Goal: Task Accomplishment & Management: Complete application form

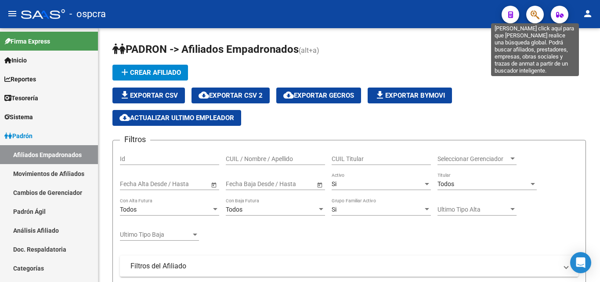
click at [532, 14] on icon "button" at bounding box center [535, 15] width 9 height 10
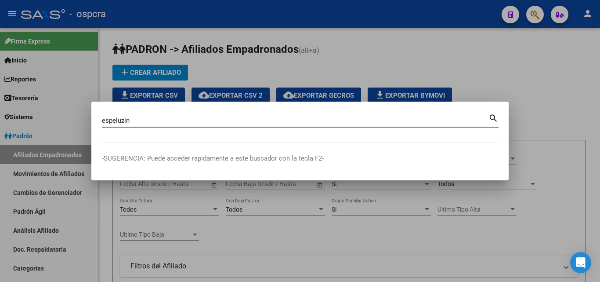
type input "espeluzin"
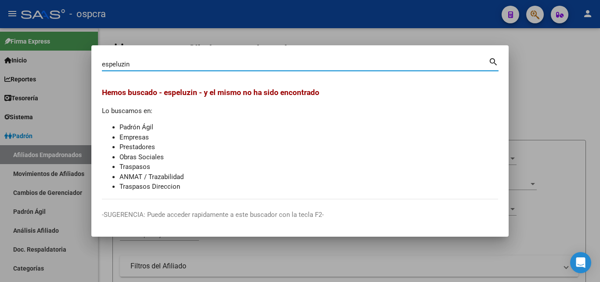
drag, startPoint x: 128, startPoint y: 63, endPoint x: 63, endPoint y: 56, distance: 65.4
click at [63, 56] on div "espeluzin Buscar (apellido, dni, cuil, nro traspaso, cuit, obra social) search …" at bounding box center [300, 141] width 600 height 282
type input "21998632"
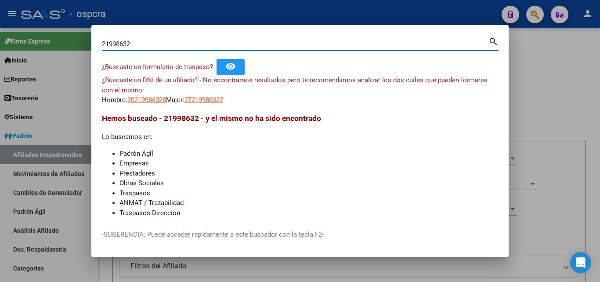
click at [215, 105] on app-link-go-to "27219986322" at bounding box center [204, 100] width 39 height 10
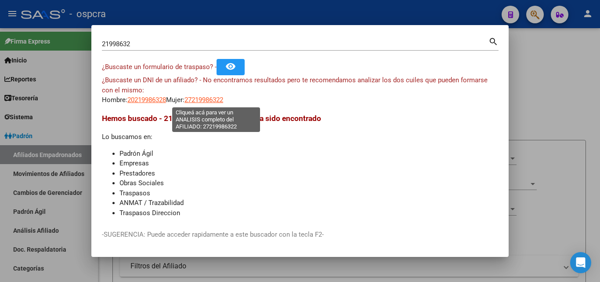
click at [216, 102] on span "27219986322" at bounding box center [204, 100] width 39 height 8
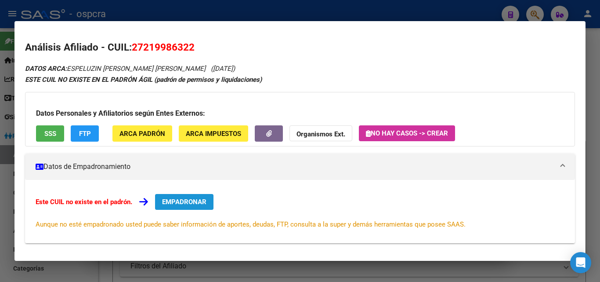
click at [202, 203] on span "EMPADRONAR" at bounding box center [184, 202] width 44 height 8
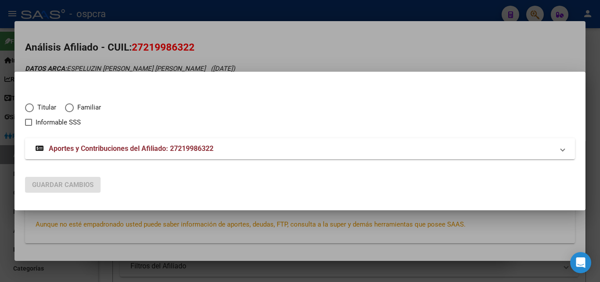
click at [30, 108] on span "Elija una opción" at bounding box center [29, 107] width 9 height 9
click at [30, 108] on input "Titular" at bounding box center [29, 107] width 9 height 9
radio input "true"
checkbox input "true"
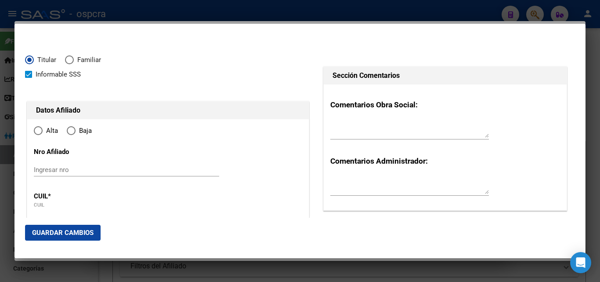
type input "27-21998632-2"
type input "21998632"
type input "ESPELUZIN"
type input "[PERSON_NAME] [PERSON_NAME]"
type input "[DATE]"
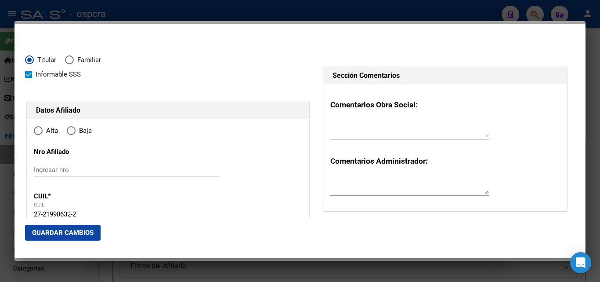
type input "[GEOGRAPHIC_DATA]"
type input "5800"
type input "[PERSON_NAME]"
type input "975"
radio input "true"
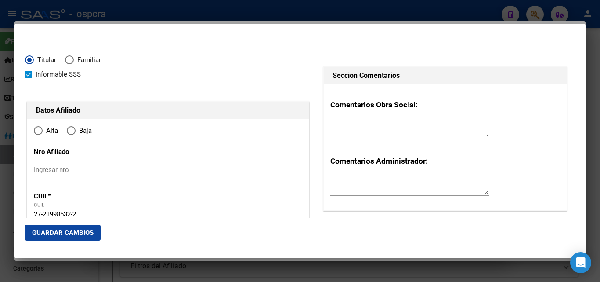
type input "[GEOGRAPHIC_DATA]"
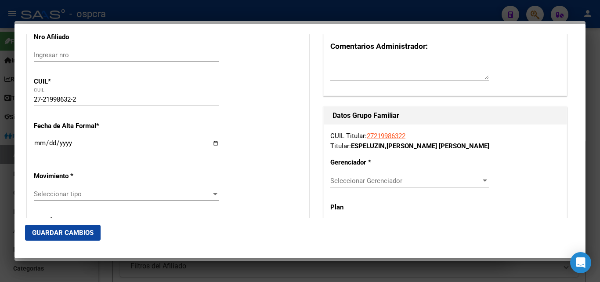
scroll to position [132, 0]
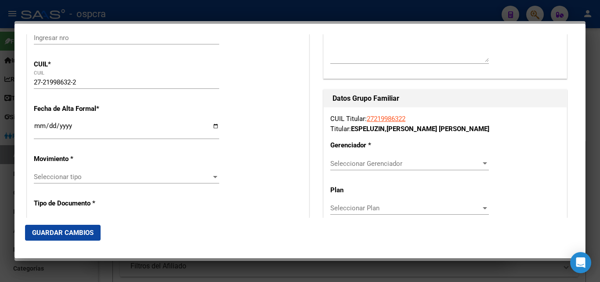
click at [216, 126] on input "Ingresar fecha" at bounding box center [126, 129] width 185 height 14
type input "[DATE]"
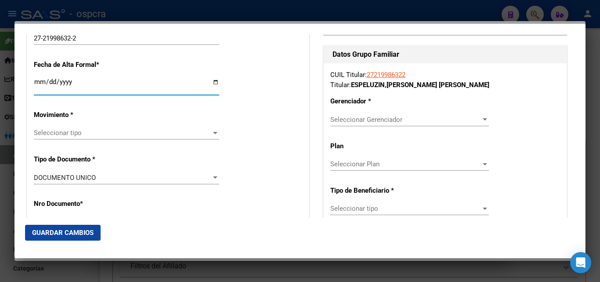
click at [208, 134] on span "Seleccionar tipo" at bounding box center [123, 133] width 178 height 8
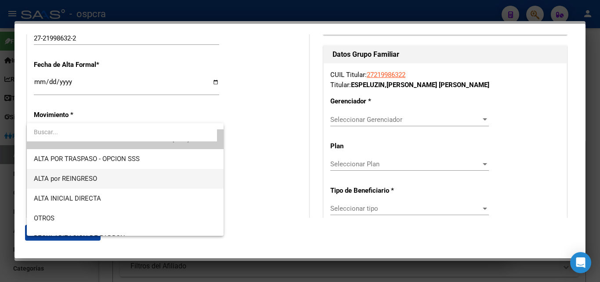
scroll to position [0, 0]
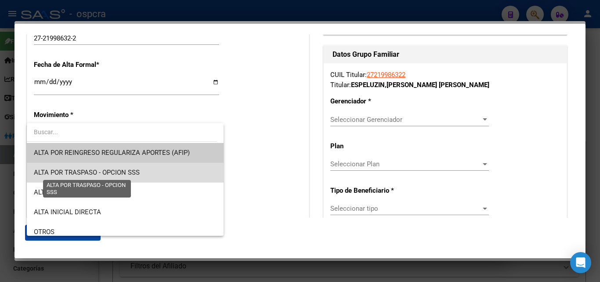
click at [129, 172] on span "ALTA POR TRASPASO - OPCION SSS" at bounding box center [87, 172] width 106 height 8
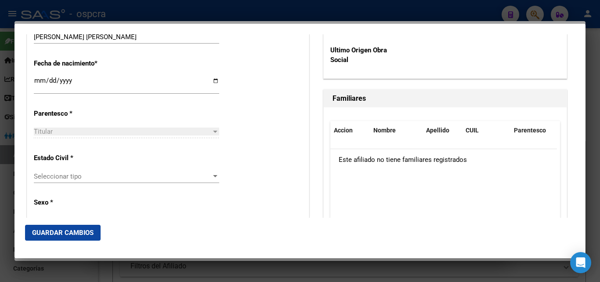
scroll to position [483, 0]
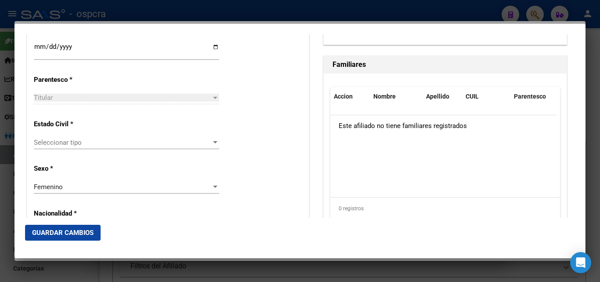
click at [213, 144] on div at bounding box center [215, 142] width 8 height 7
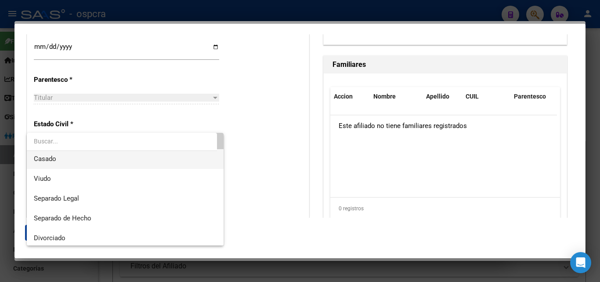
scroll to position [44, 0]
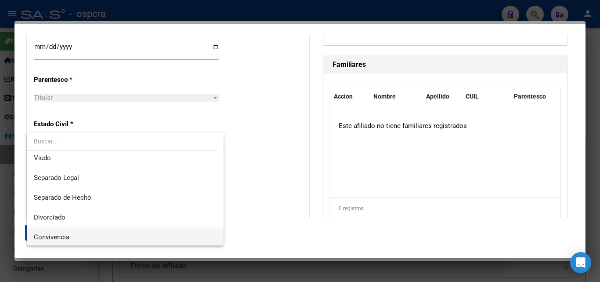
click at [92, 236] on span "Convivencia" at bounding box center [125, 237] width 183 height 20
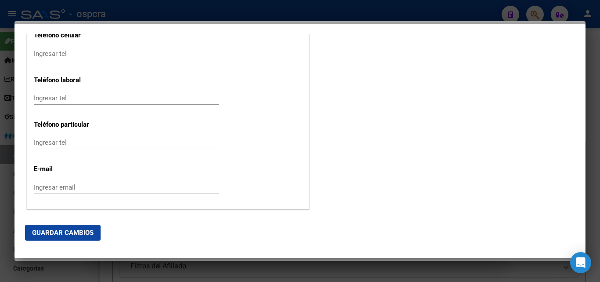
scroll to position [1201, 0]
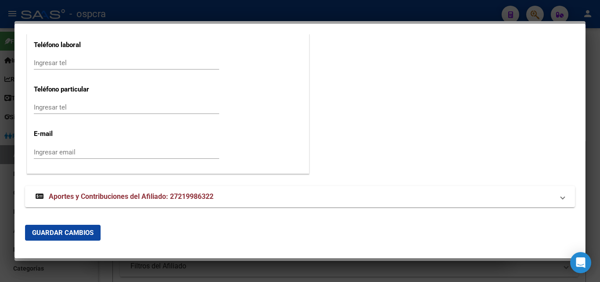
click at [40, 153] on input "Ingresar email" at bounding box center [126, 152] width 185 height 8
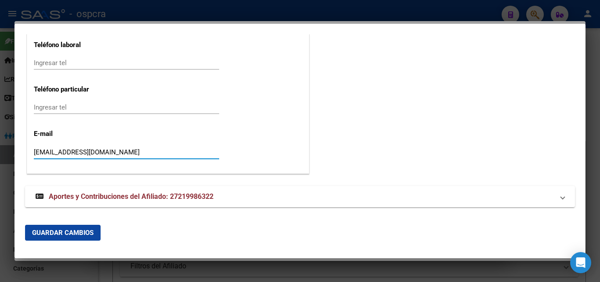
type input "[EMAIL_ADDRESS][DOMAIN_NAME]"
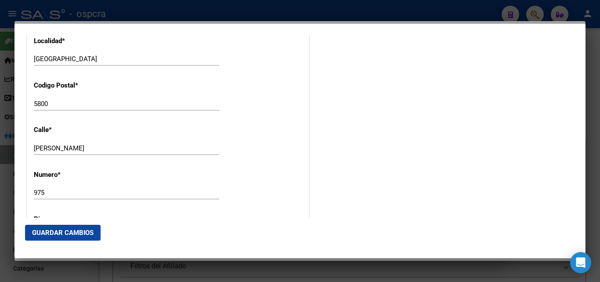
scroll to position [1025, 0]
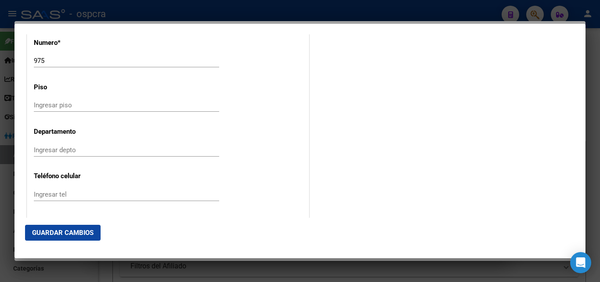
click at [171, 228] on mat-dialog-actions "Guardar Cambios" at bounding box center [300, 233] width 550 height 30
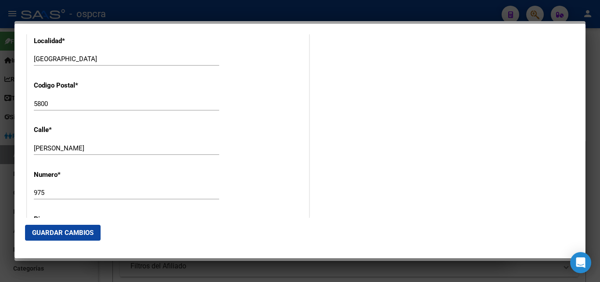
scroll to position [674, 0]
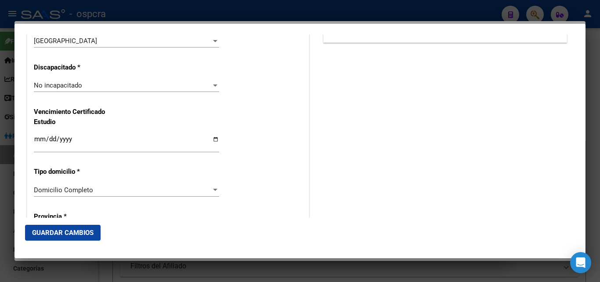
click at [7, 178] on div at bounding box center [300, 141] width 600 height 282
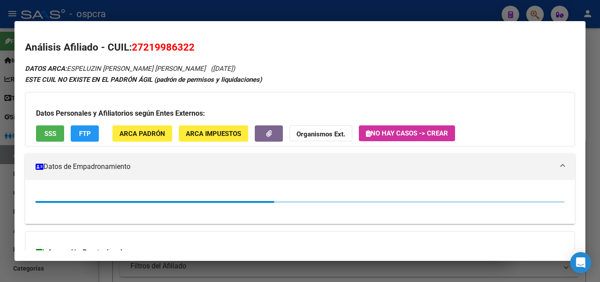
click at [0, 162] on div at bounding box center [300, 141] width 600 height 282
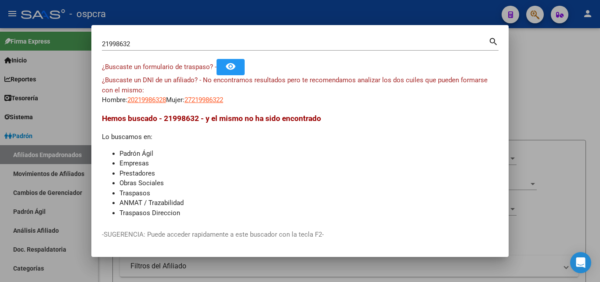
click at [0, 163] on div at bounding box center [300, 141] width 600 height 282
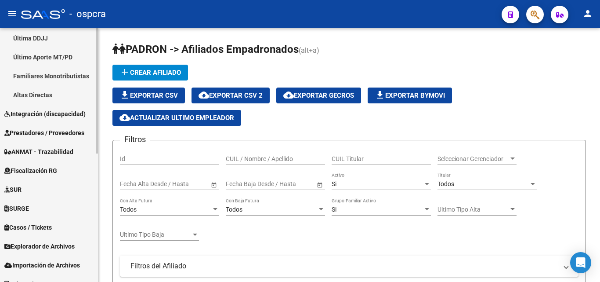
scroll to position [260, 0]
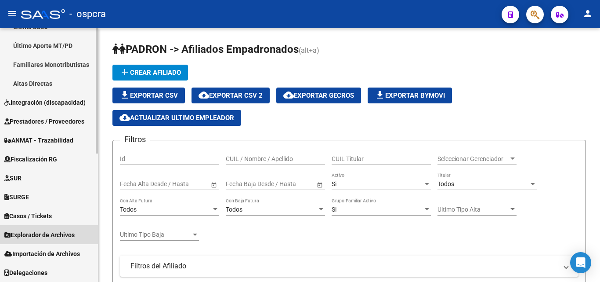
click at [67, 233] on span "Explorador de Archivos" at bounding box center [39, 235] width 70 height 10
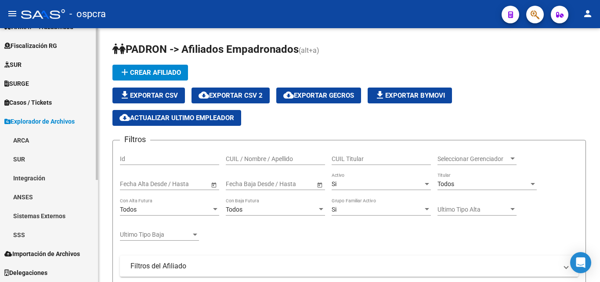
scroll to position [166, 0]
click at [33, 235] on link "SSS" at bounding box center [49, 234] width 98 height 19
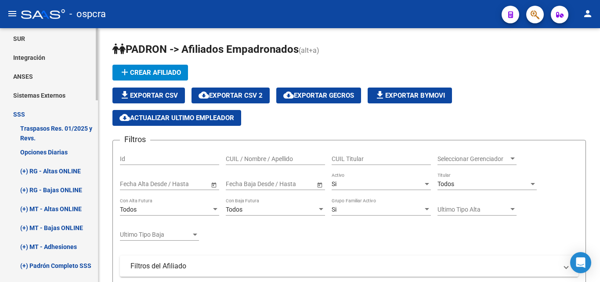
scroll to position [297, 0]
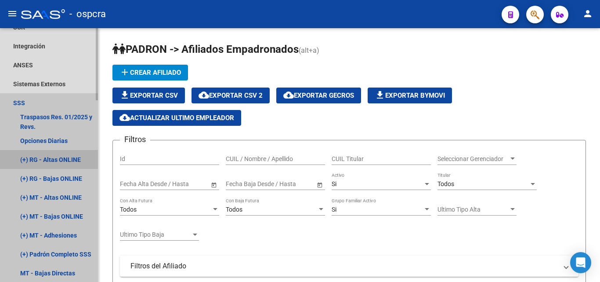
click at [71, 156] on link "(+) RG - Altas ONLINE" at bounding box center [49, 159] width 98 height 19
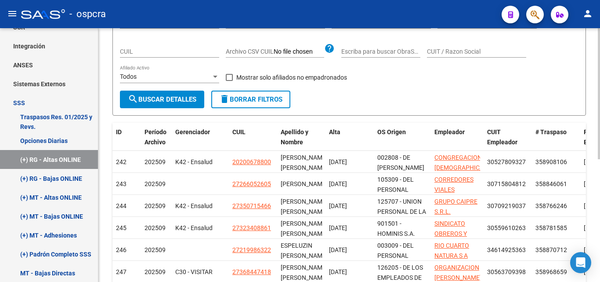
scroll to position [220, 0]
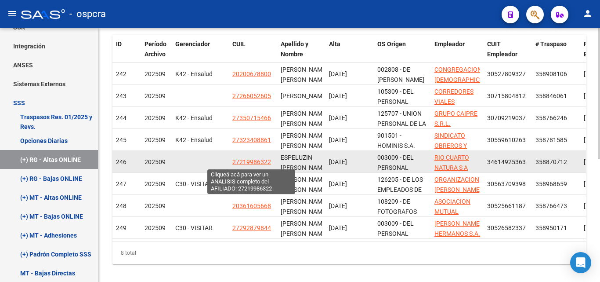
click at [249, 160] on span "27219986322" at bounding box center [251, 161] width 39 height 7
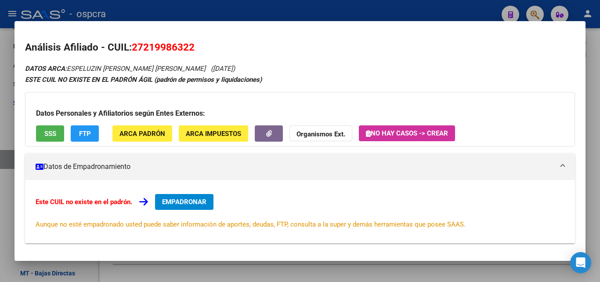
click at [184, 201] on span "EMPADRONAR" at bounding box center [184, 202] width 44 height 8
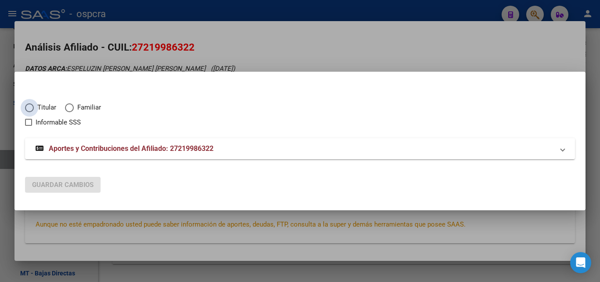
click at [31, 108] on span "Elija una opción" at bounding box center [29, 107] width 9 height 9
click at [31, 108] on input "Titular" at bounding box center [29, 107] width 9 height 9
radio input "true"
checkbox input "true"
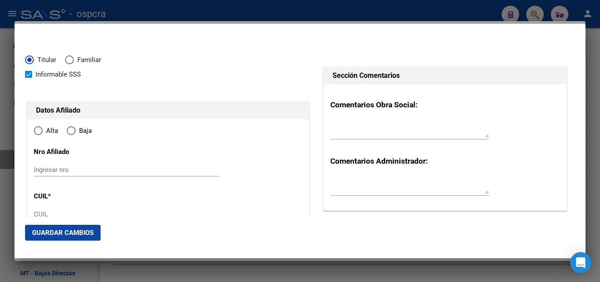
type input "27-21998632-2"
type input "21998632"
type input "ESPELUZIN"
type input "[PERSON_NAME] [PERSON_NAME]"
type input "[DATE]"
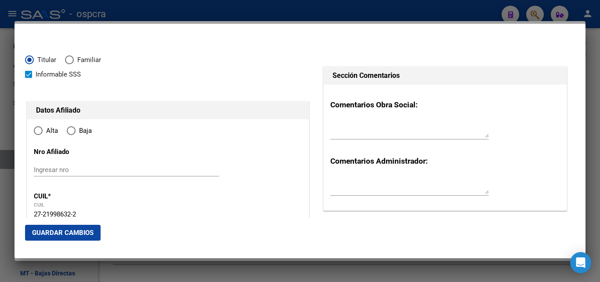
type input "[GEOGRAPHIC_DATA]"
type input "5800"
type input "[PERSON_NAME]"
type input "975"
type input "[GEOGRAPHIC_DATA]"
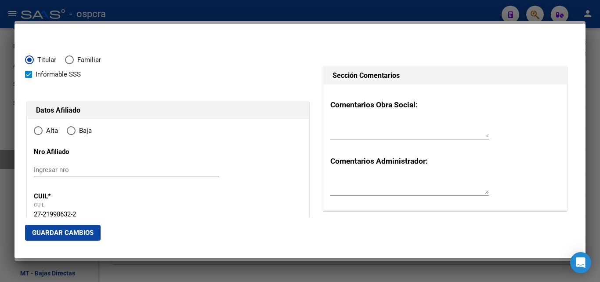
radio input "true"
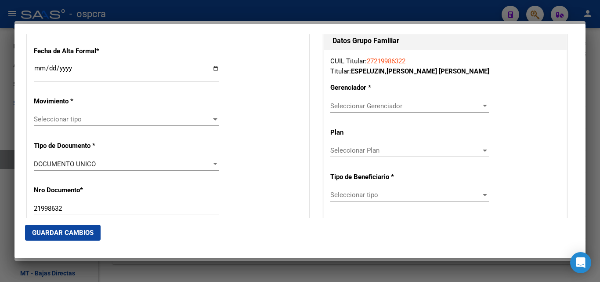
scroll to position [176, 0]
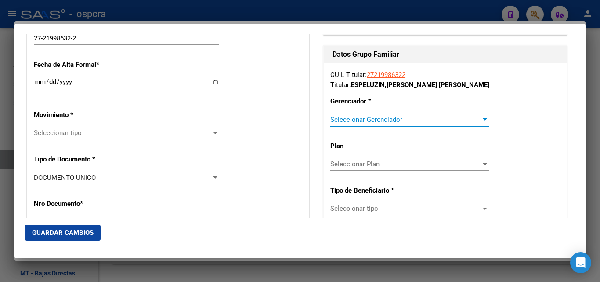
click at [476, 116] on div "Seleccionar Gerenciador" at bounding box center [409, 120] width 159 height 8
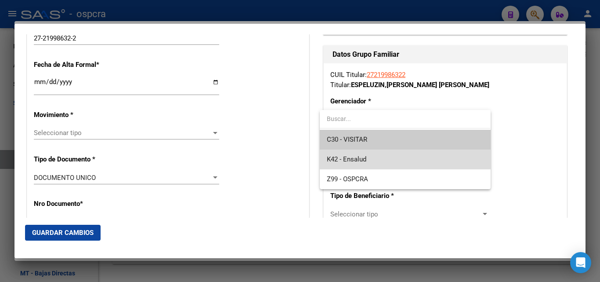
drag, startPoint x: 366, startPoint y: 154, endPoint x: 374, endPoint y: 154, distance: 8.3
click at [366, 154] on span "K42 - Ensalud" at bounding box center [405, 159] width 156 height 20
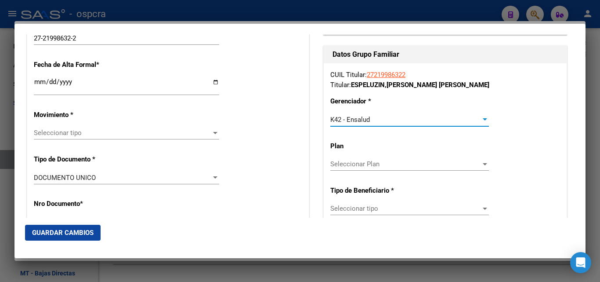
click at [426, 163] on span "Seleccionar Plan" at bounding box center [405, 164] width 151 height 8
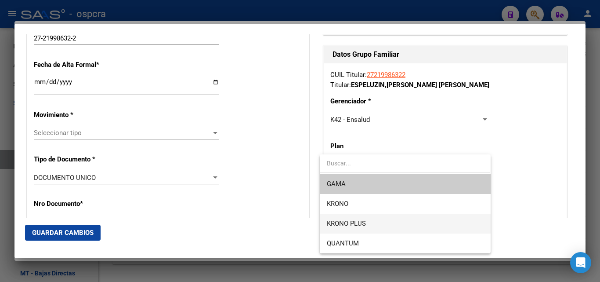
click at [389, 221] on span "KRONO PLUS" at bounding box center [405, 224] width 156 height 20
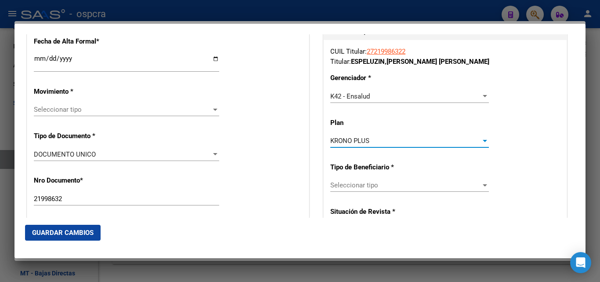
scroll to position [220, 0]
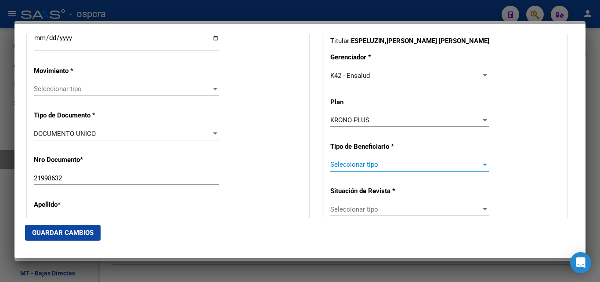
click at [443, 168] on span "Seleccionar tipo" at bounding box center [405, 164] width 151 height 8
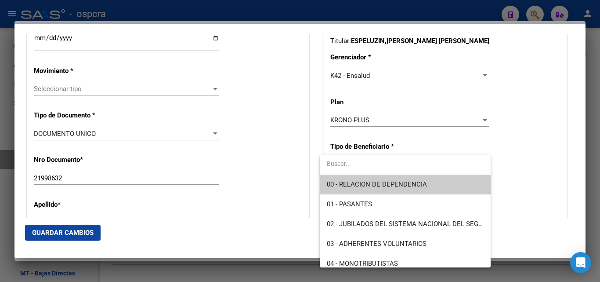
click at [427, 184] on span "00 - RELACION DE DEPENDENCIA" at bounding box center [405, 184] width 156 height 20
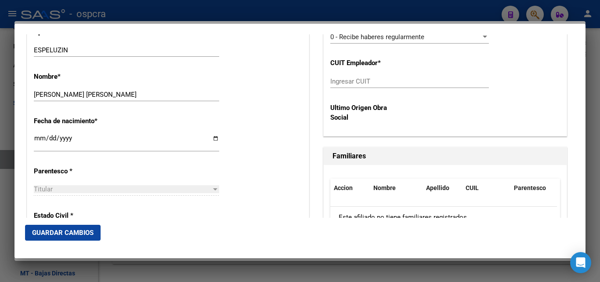
scroll to position [395, 0]
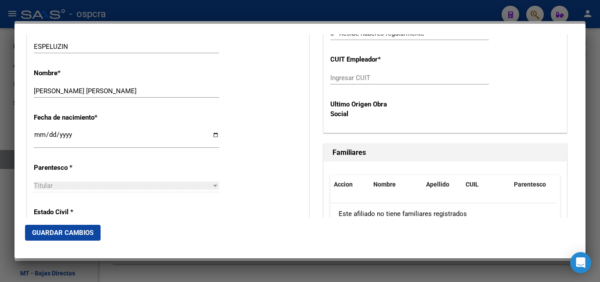
click at [338, 81] on input "Ingresar CUIT" at bounding box center [409, 78] width 159 height 8
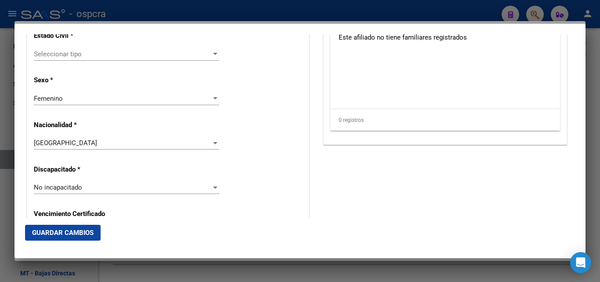
scroll to position [571, 0]
type input "34-61492536-3"
click at [207, 54] on span "Seleccionar tipo" at bounding box center [123, 55] width 178 height 8
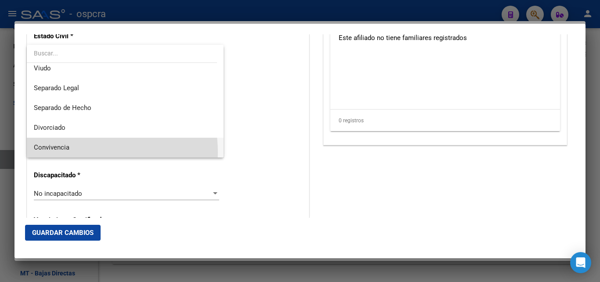
click at [81, 152] on span "Convivencia" at bounding box center [125, 148] width 183 height 20
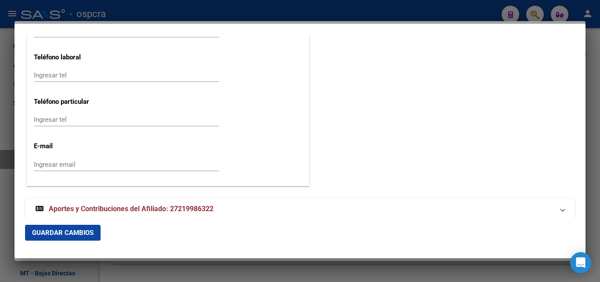
scroll to position [1201, 0]
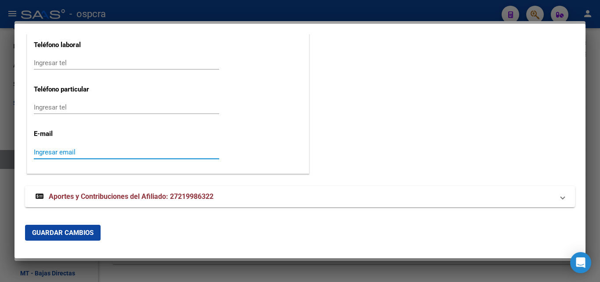
click at [68, 151] on input "Ingresar email" at bounding box center [126, 152] width 185 height 8
type input "[EMAIL_ADDRESS][DOMAIN_NAME]"
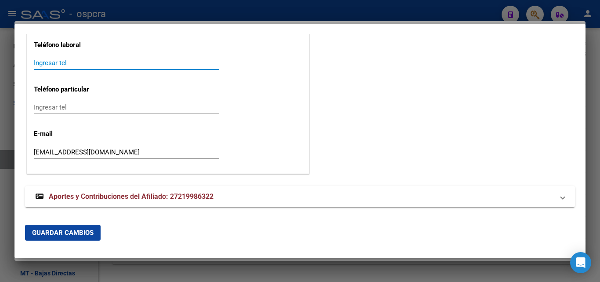
click at [49, 64] on input "Ingresar tel" at bounding box center [126, 63] width 185 height 8
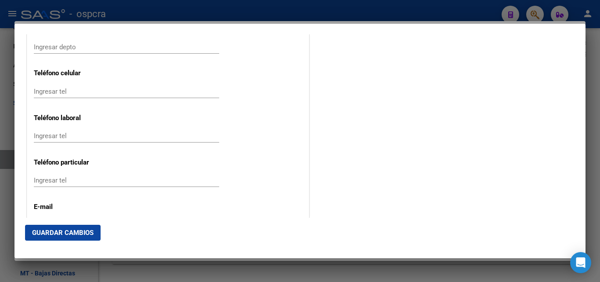
scroll to position [1113, 0]
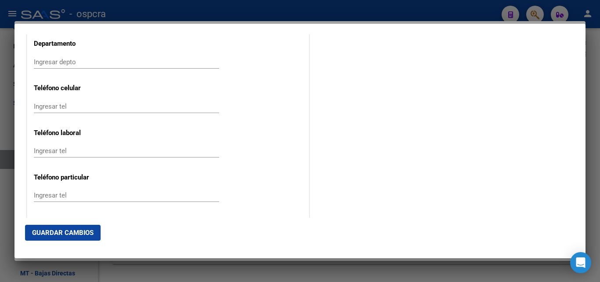
click at [48, 102] on div "Ingresar tel" at bounding box center [126, 106] width 185 height 13
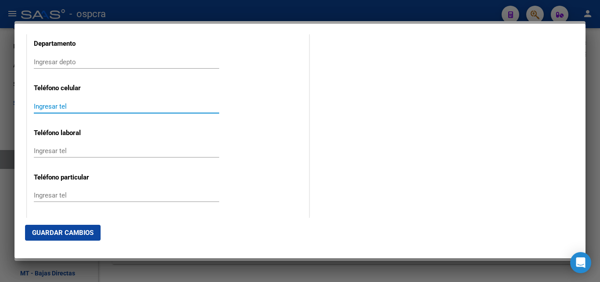
click at [51, 107] on input "Ingresar tel" at bounding box center [126, 106] width 185 height 8
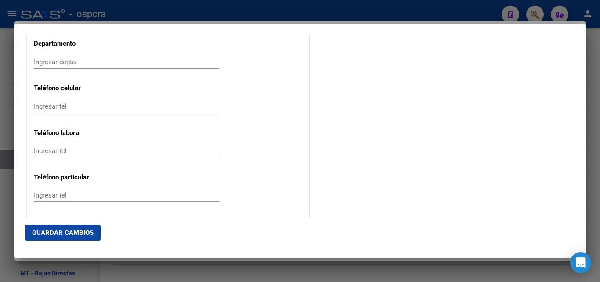
click at [187, 219] on mat-dialog-actions "Guardar Cambios" at bounding box center [300, 233] width 550 height 30
click at [92, 228] on button "Guardar Cambios" at bounding box center [63, 233] width 76 height 16
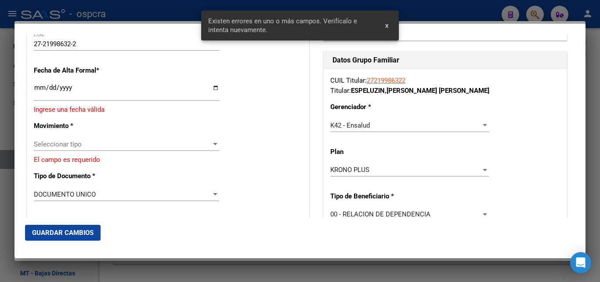
scroll to position [157, 0]
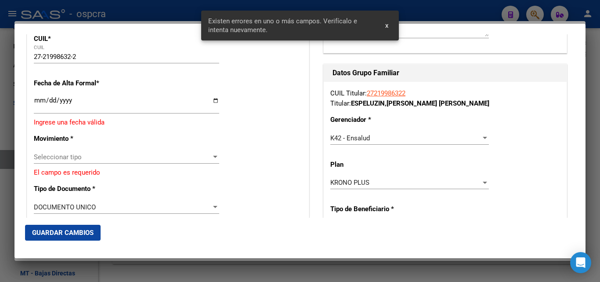
click at [215, 98] on input "Ingresar fecha" at bounding box center [126, 104] width 185 height 14
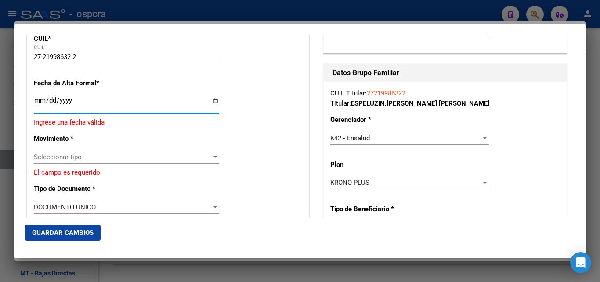
type input "[DATE]"
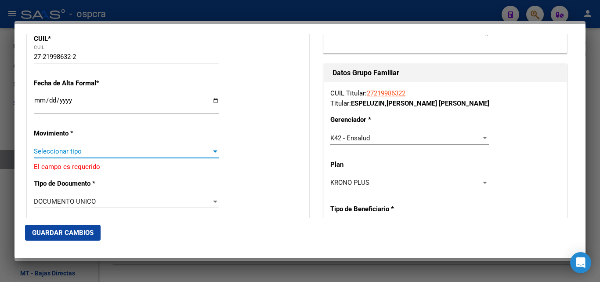
click at [216, 153] on div at bounding box center [215, 151] width 8 height 7
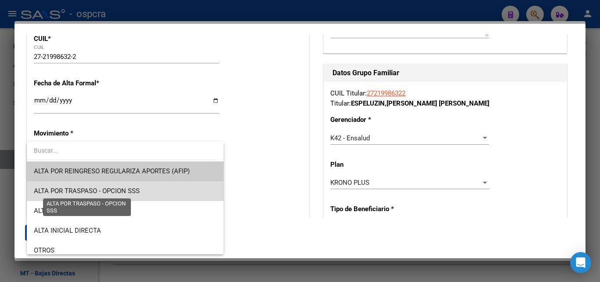
click at [128, 190] on span "ALTA POR TRASPASO - OPCION SSS" at bounding box center [87, 191] width 106 height 8
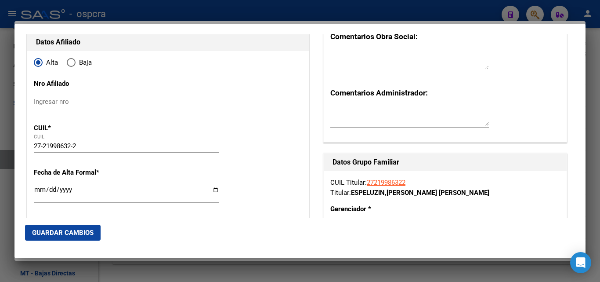
scroll to position [0, 0]
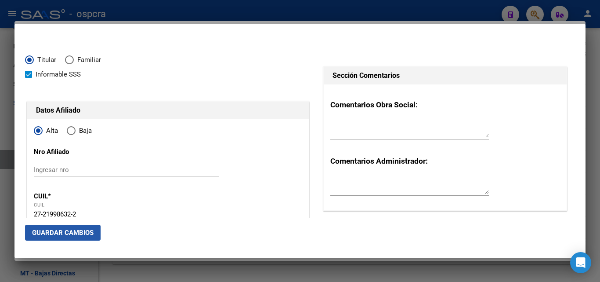
click at [75, 233] on span "Guardar Cambios" at bounding box center [63, 233] width 62 height 8
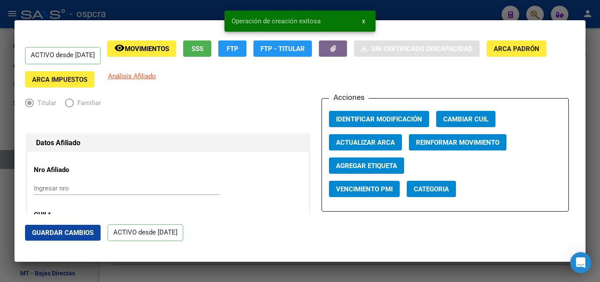
click at [0, 174] on div at bounding box center [300, 141] width 600 height 282
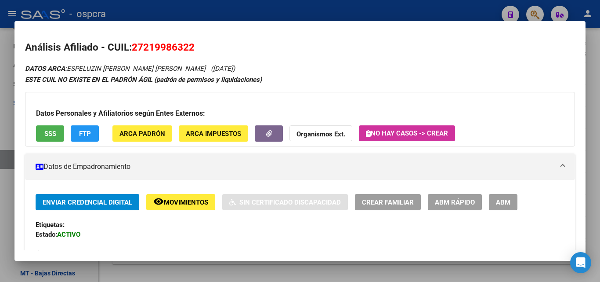
click at [0, 178] on div at bounding box center [300, 141] width 600 height 282
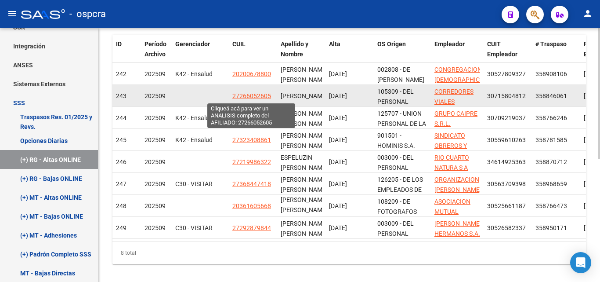
click at [250, 98] on span "27266052605" at bounding box center [251, 95] width 39 height 7
type textarea "27266052605"
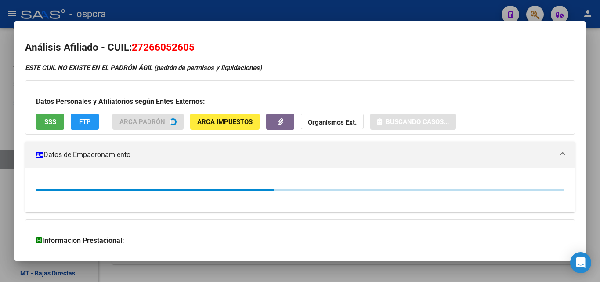
click at [0, 114] on div at bounding box center [300, 141] width 600 height 282
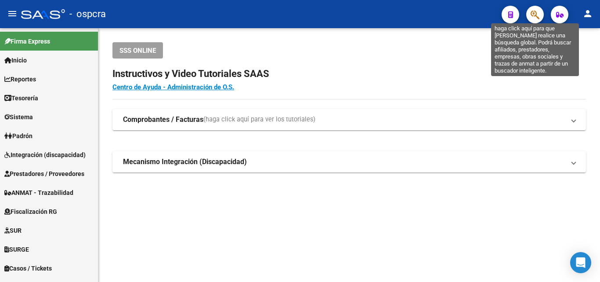
click at [534, 12] on icon "button" at bounding box center [535, 15] width 9 height 10
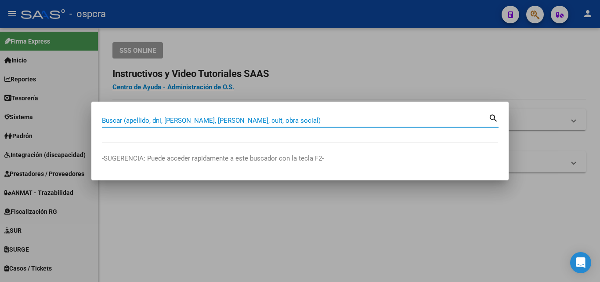
paste input "26764638"
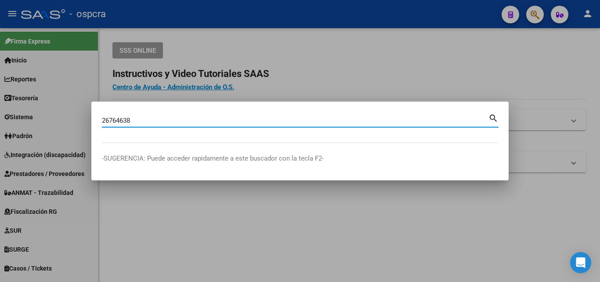
type input "26764638"
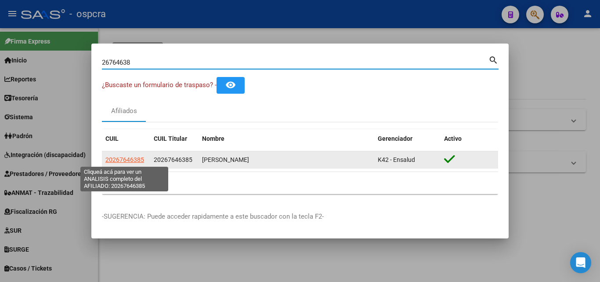
click at [123, 158] on span "20267646385" at bounding box center [124, 159] width 39 height 7
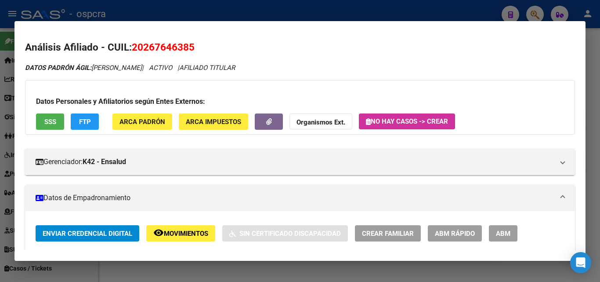
drag, startPoint x: 145, startPoint y: 47, endPoint x: 188, endPoint y: 47, distance: 43.1
click at [188, 47] on span "20267646385" at bounding box center [163, 46] width 63 height 11
copy span "26764638"
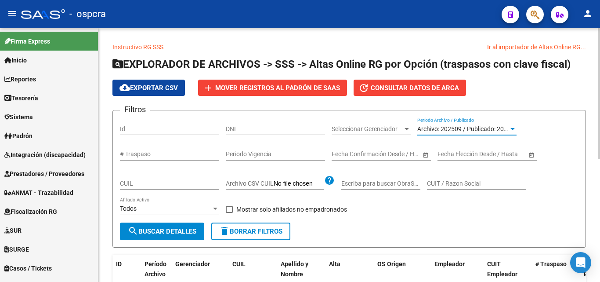
click at [505, 129] on span "Archivo: 202509 / Publicado: 202508" at bounding box center [467, 128] width 101 height 7
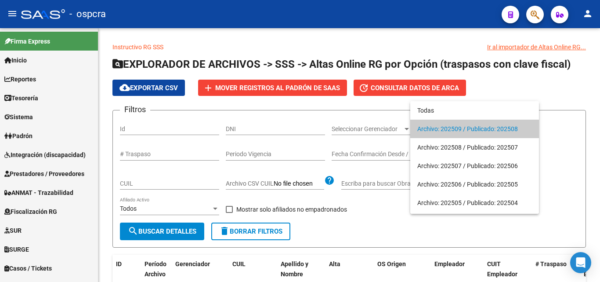
click at [570, 122] on div at bounding box center [300, 141] width 600 height 282
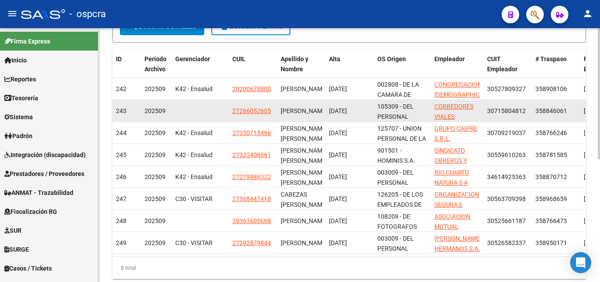
scroll to position [220, 0]
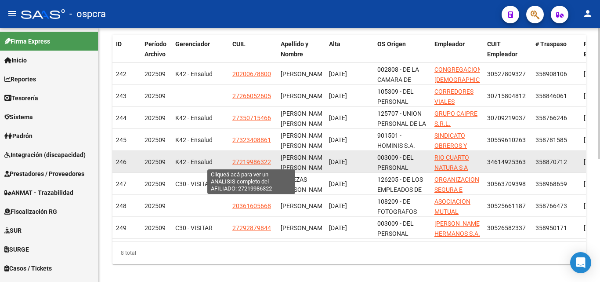
click at [250, 161] on span "27219986322" at bounding box center [251, 161] width 39 height 7
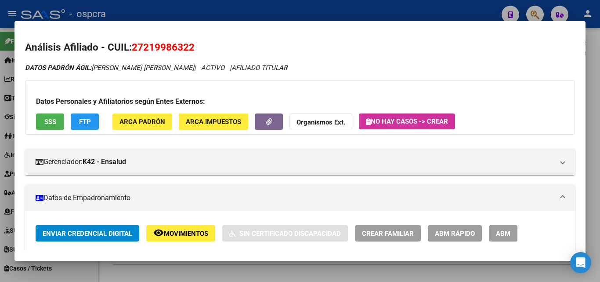
click at [47, 120] on span "SSS" at bounding box center [50, 122] width 12 height 8
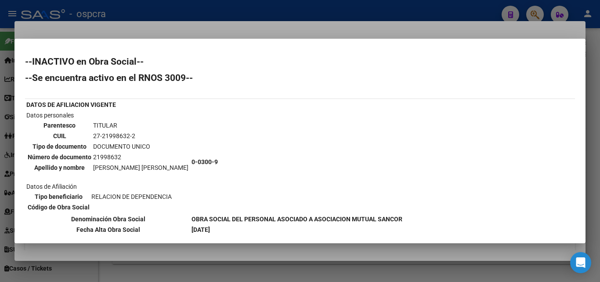
click at [0, 143] on div at bounding box center [300, 141] width 600 height 282
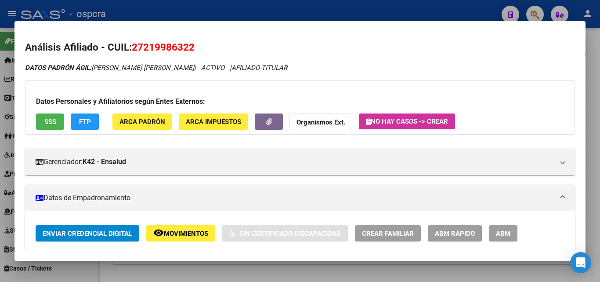
click at [0, 143] on div at bounding box center [300, 141] width 600 height 282
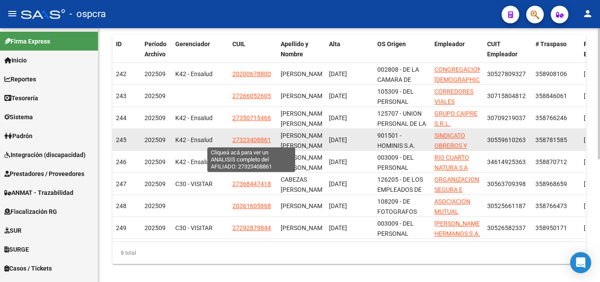
click at [245, 138] on span "27323408861" at bounding box center [251, 139] width 39 height 7
type textarea "27323408861"
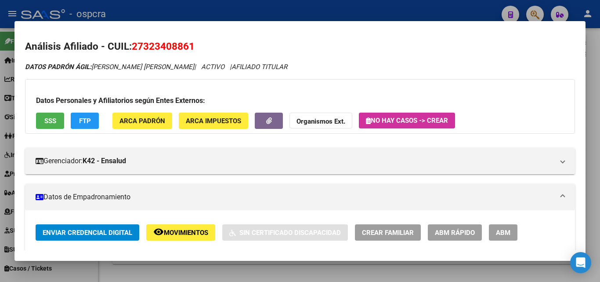
scroll to position [0, 0]
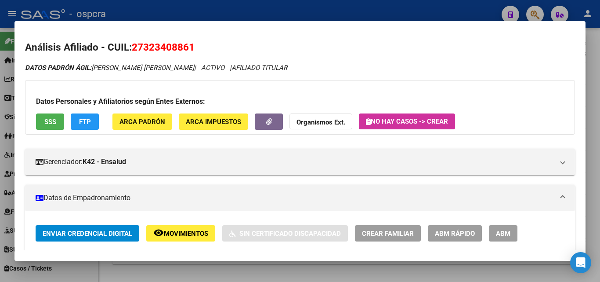
click at [48, 118] on span "SSS" at bounding box center [50, 122] width 12 height 8
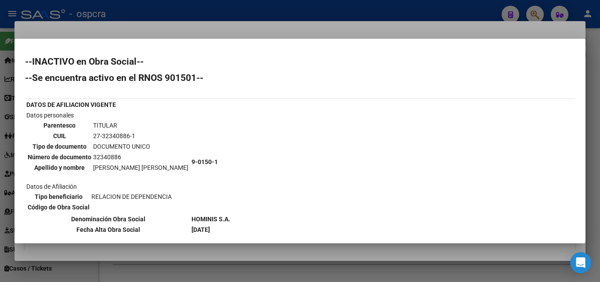
click at [0, 158] on div at bounding box center [300, 141] width 600 height 282
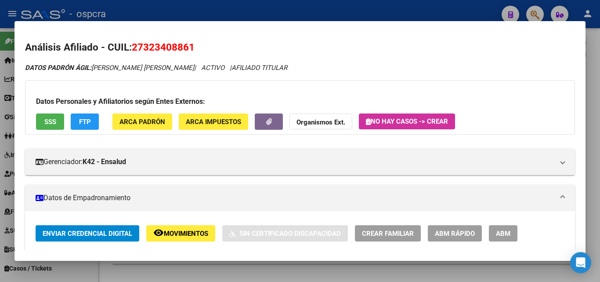
click at [0, 158] on div at bounding box center [300, 141] width 600 height 282
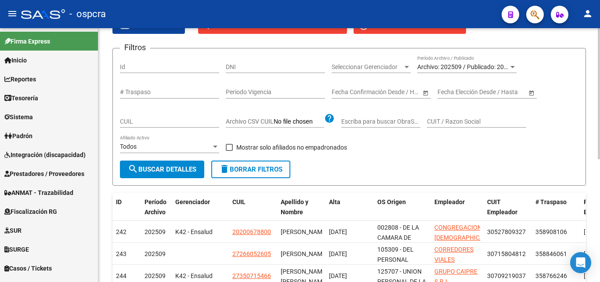
scroll to position [44, 0]
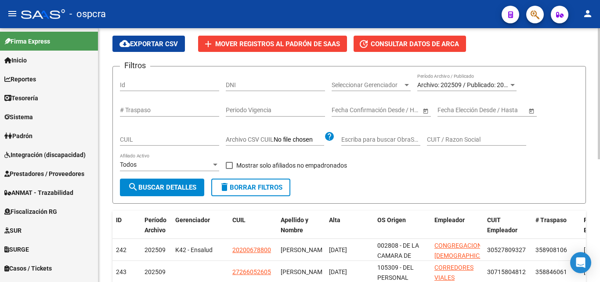
click at [490, 82] on span "Archivo: 202509 / Publicado: 202508" at bounding box center [467, 84] width 101 height 7
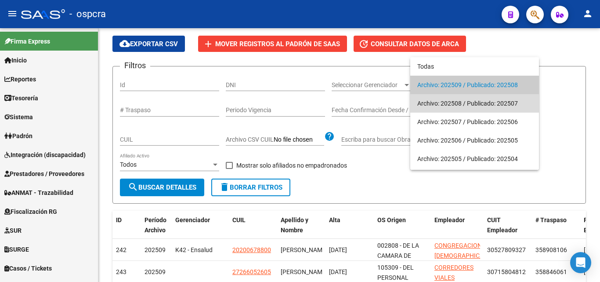
click at [491, 105] on span "Archivo: 202508 / Publicado: 202507" at bounding box center [474, 103] width 115 height 18
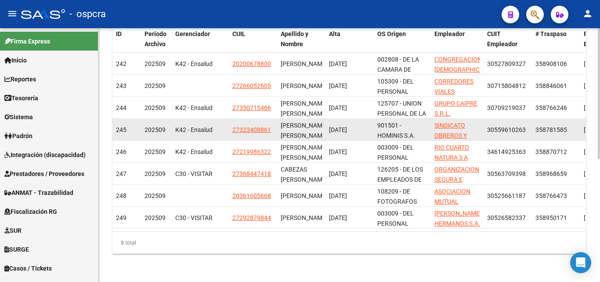
scroll to position [237, 0]
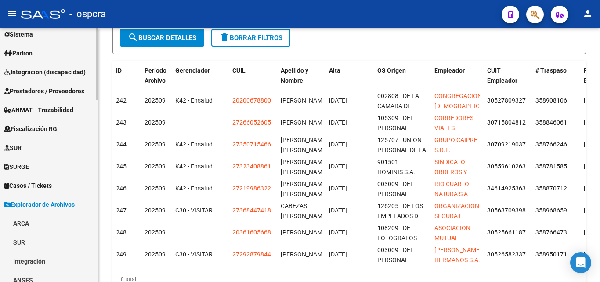
scroll to position [132, 0]
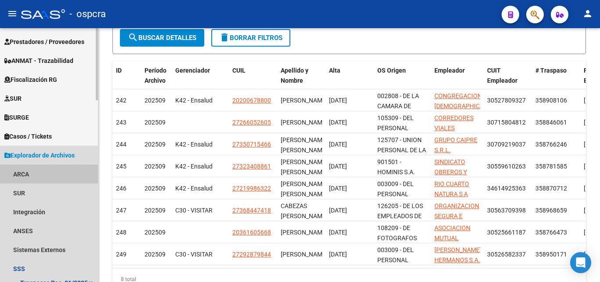
click at [49, 172] on link "ARCA" at bounding box center [49, 173] width 98 height 19
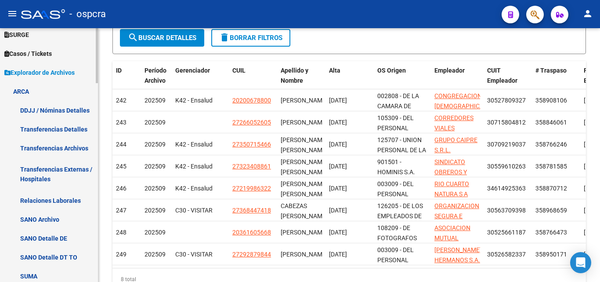
scroll to position [264, 0]
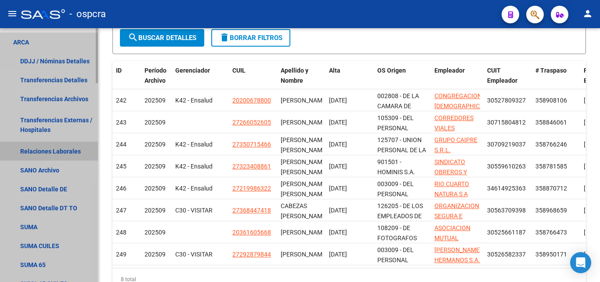
click at [56, 149] on link "Relaciones Laborales" at bounding box center [49, 150] width 98 height 19
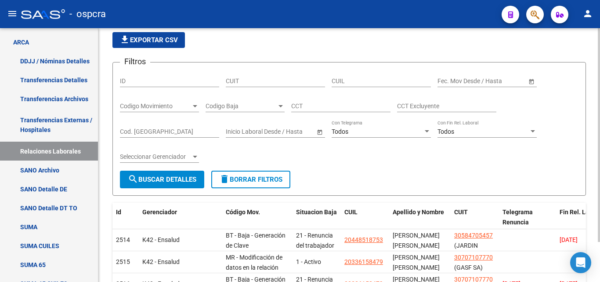
scroll to position [193, 0]
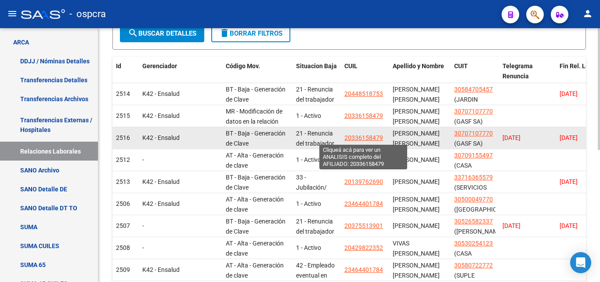
click at [369, 139] on span "20336158479" at bounding box center [364, 137] width 39 height 7
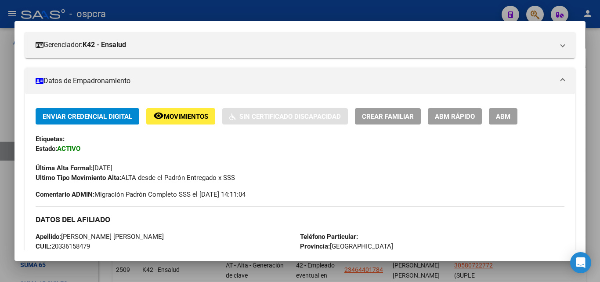
scroll to position [132, 0]
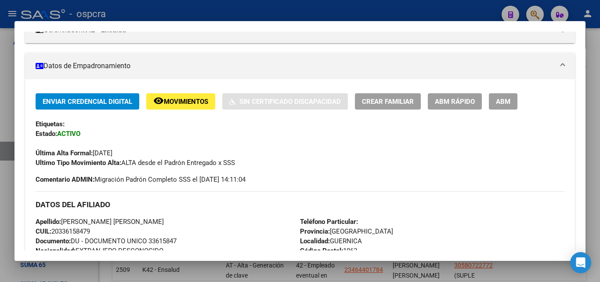
click at [0, 163] on div at bounding box center [300, 141] width 600 height 282
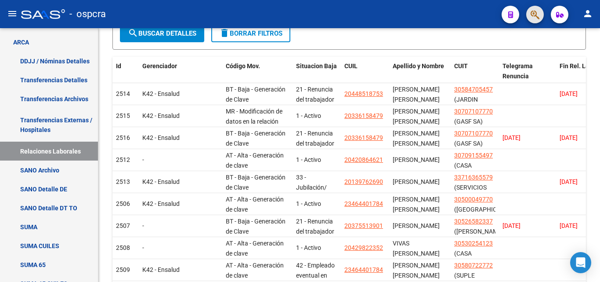
click at [527, 15] on button "button" at bounding box center [535, 15] width 18 height 18
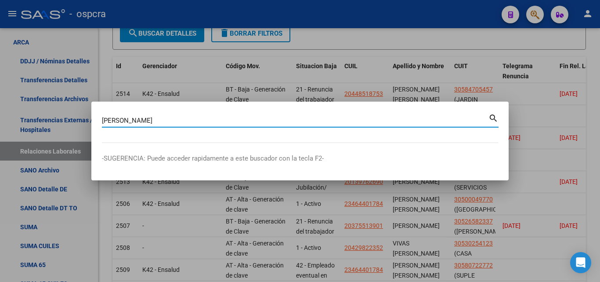
type input "silva"
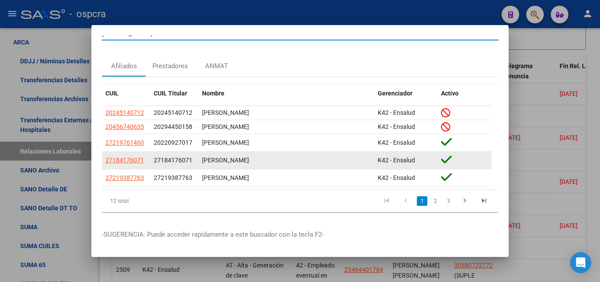
scroll to position [19, 0]
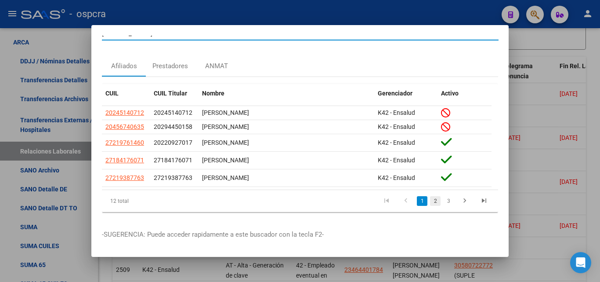
click at [430, 196] on link "2" at bounding box center [435, 201] width 11 height 10
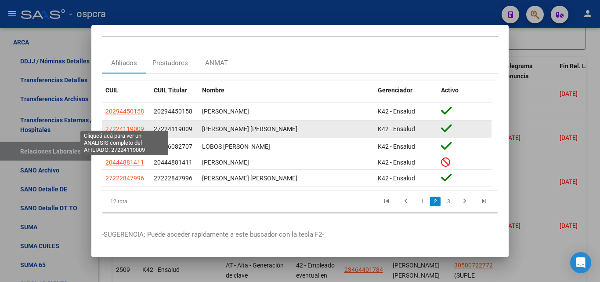
click at [122, 125] on span "27224119009" at bounding box center [124, 128] width 39 height 7
type textarea "27224119009"
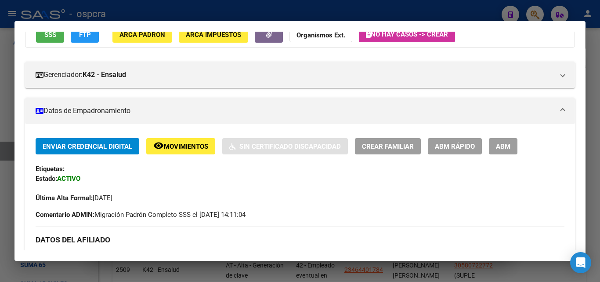
scroll to position [0, 0]
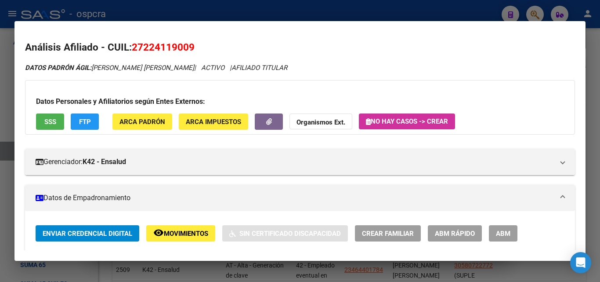
drag, startPoint x: 143, startPoint y: 45, endPoint x: 189, endPoint y: 48, distance: 46.7
click at [189, 48] on span "27224119009" at bounding box center [163, 46] width 63 height 11
copy span "22411900"
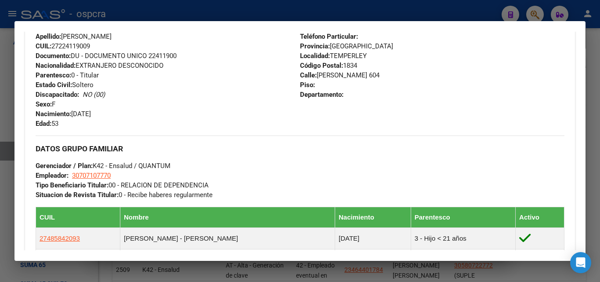
scroll to position [308, 0]
click at [0, 182] on div at bounding box center [300, 141] width 600 height 282
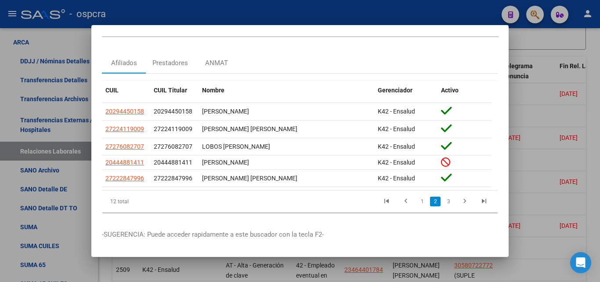
click at [5, 178] on div at bounding box center [300, 141] width 600 height 282
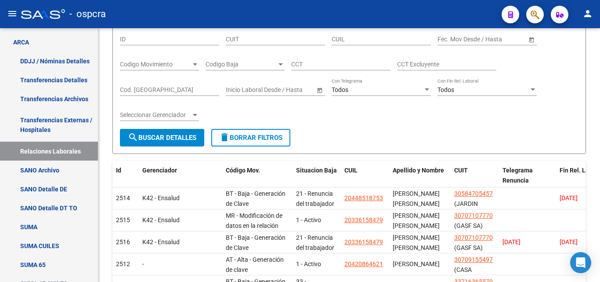
scroll to position [0, 0]
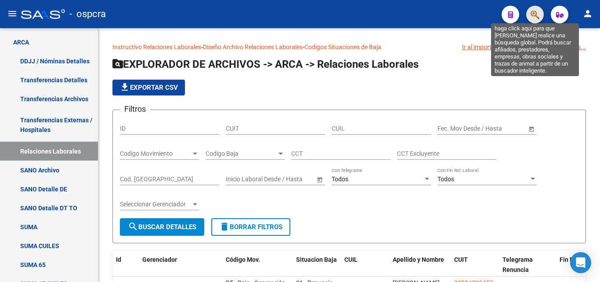
click at [534, 18] on icon "button" at bounding box center [535, 15] width 9 height 10
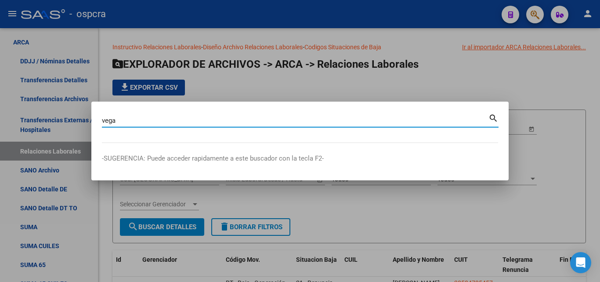
type input "vega"
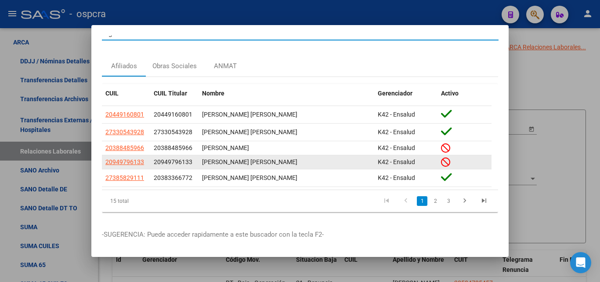
scroll to position [19, 0]
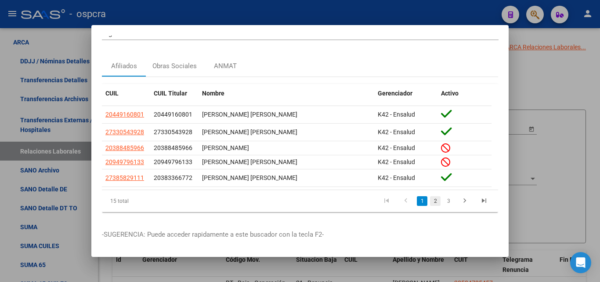
click at [431, 196] on link "2" at bounding box center [435, 201] width 11 height 10
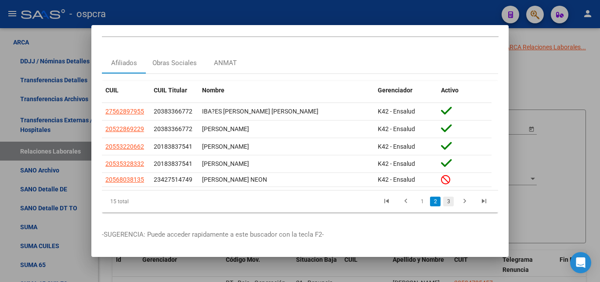
click at [443, 197] on link "3" at bounding box center [448, 201] width 11 height 10
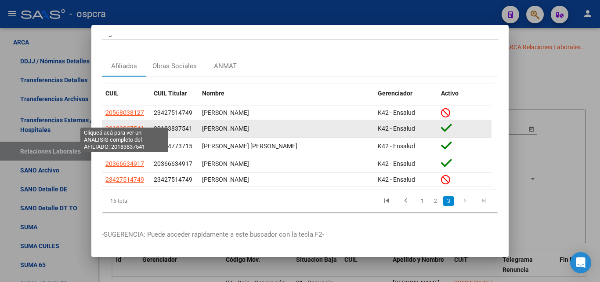
click at [126, 125] on span "20183837541" at bounding box center [124, 128] width 39 height 7
type textarea "20183837541"
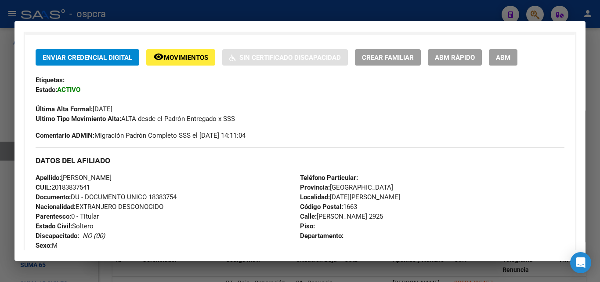
scroll to position [88, 0]
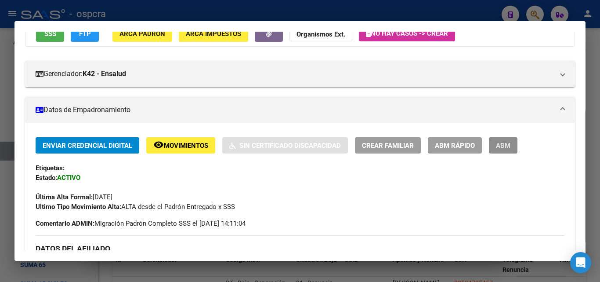
click at [508, 144] on span "ABM" at bounding box center [503, 145] width 15 height 8
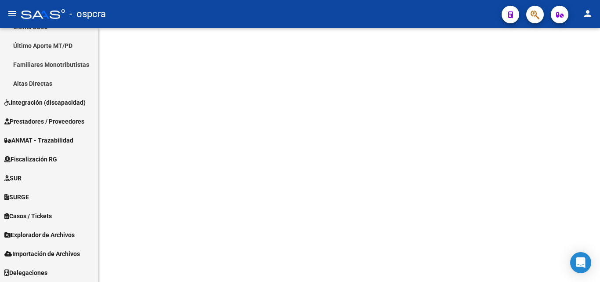
scroll to position [260, 0]
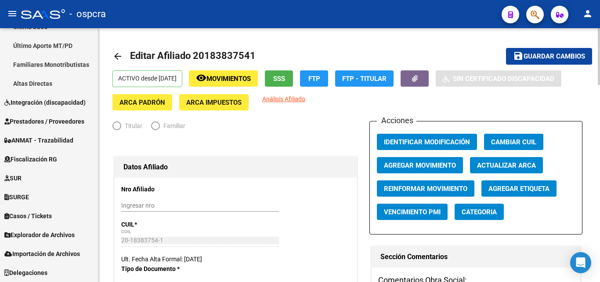
radio input "true"
type input "30-52780932-7"
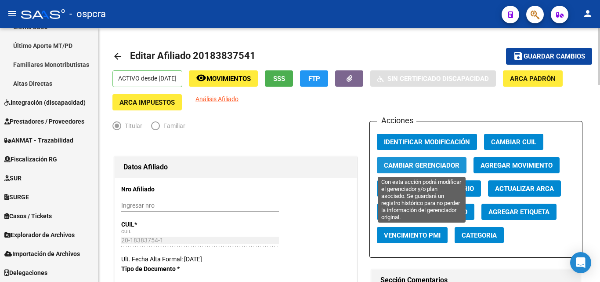
click at [418, 167] on span "Cambiar Gerenciador" at bounding box center [422, 165] width 76 height 8
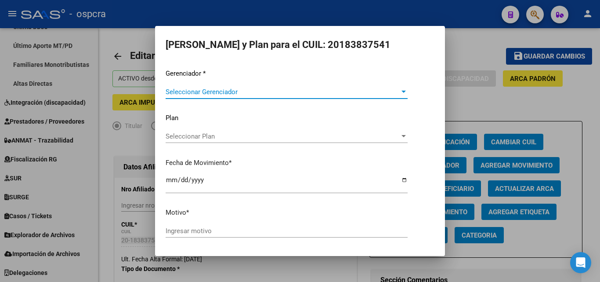
click at [366, 95] on span "Seleccionar Gerenciador" at bounding box center [283, 92] width 234 height 8
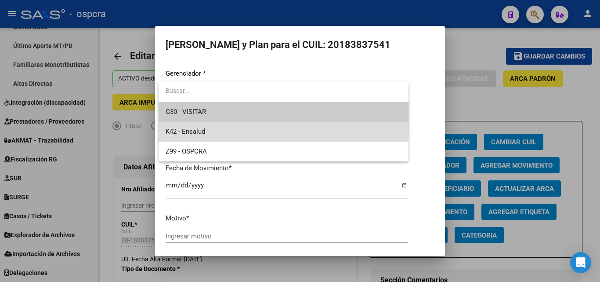
click at [252, 134] on span "K42 - Ensalud" at bounding box center [284, 132] width 236 height 20
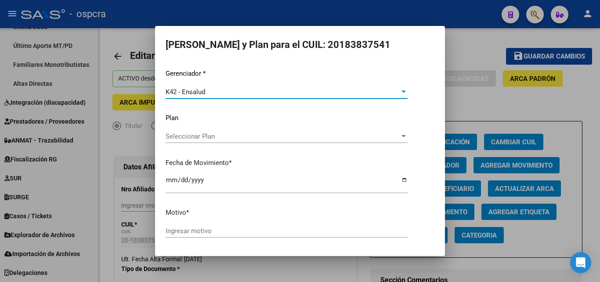
click at [272, 139] on span "Seleccionar Plan" at bounding box center [283, 136] width 234 height 8
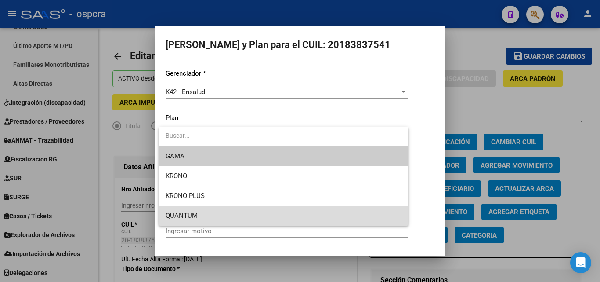
click at [241, 213] on span "QUANTUM" at bounding box center [284, 216] width 236 height 20
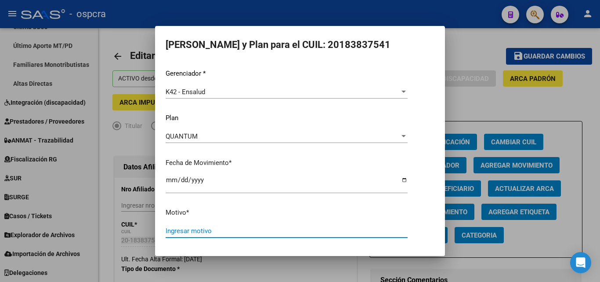
click at [224, 232] on input "Ingresar motivo" at bounding box center [287, 231] width 242 height 8
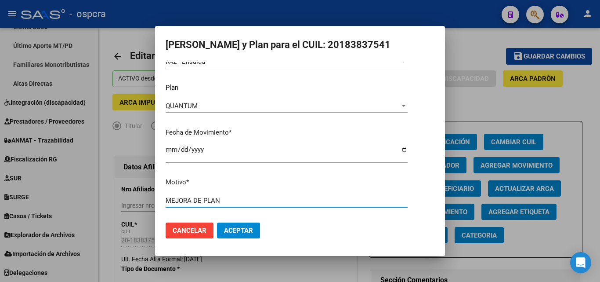
type input "MEJORA DE PLAN"
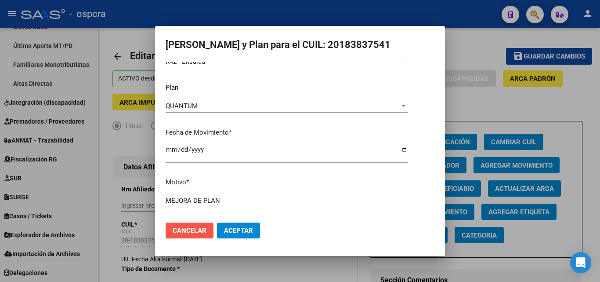
click at [203, 233] on span "Cancelar" at bounding box center [190, 230] width 34 height 8
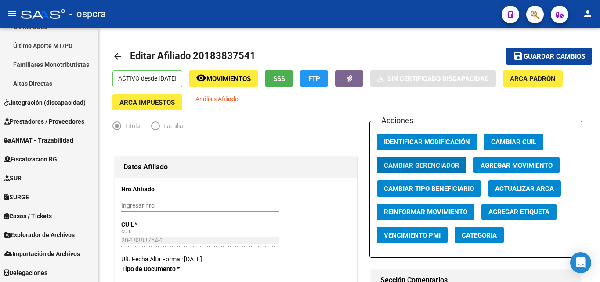
click at [533, 13] on icon "button" at bounding box center [535, 15] width 9 height 10
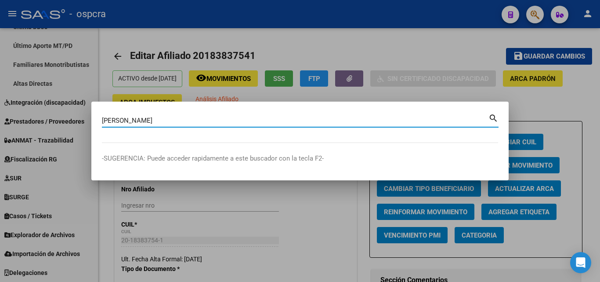
type input "aguilera miqueas"
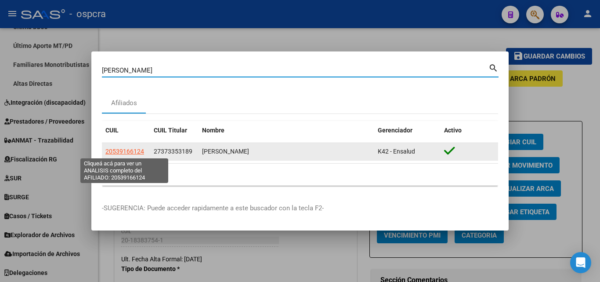
click at [125, 149] on span "20539166124" at bounding box center [124, 151] width 39 height 7
type textarea "20539166124"
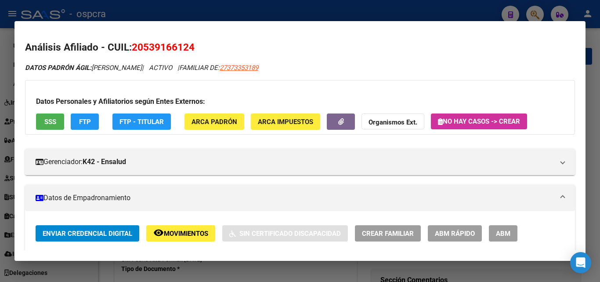
click at [506, 238] on button "ABM" at bounding box center [503, 233] width 29 height 16
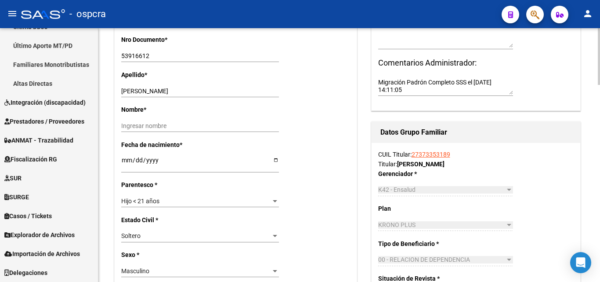
scroll to position [132, 0]
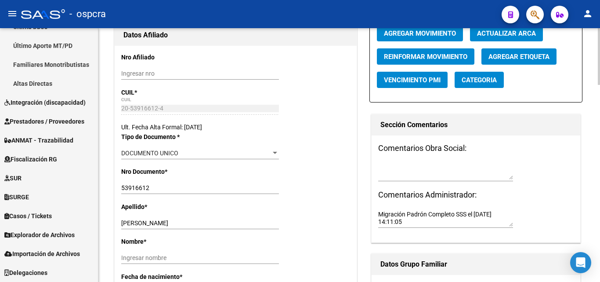
drag, startPoint x: 119, startPoint y: 185, endPoint x: 147, endPoint y: 186, distance: 28.6
drag, startPoint x: 152, startPoint y: 186, endPoint x: 113, endPoint y: 187, distance: 39.1
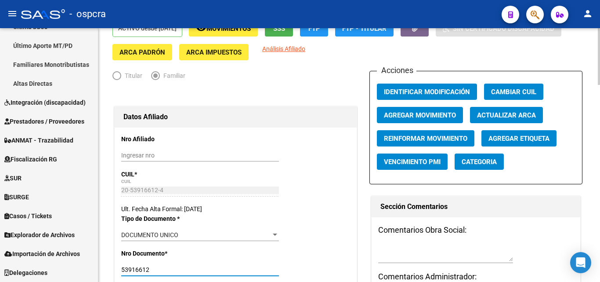
scroll to position [0, 0]
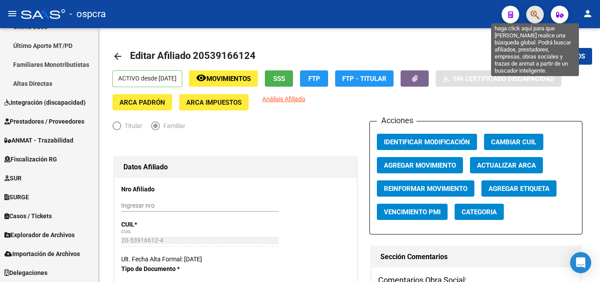
click at [536, 10] on icon "button" at bounding box center [535, 15] width 9 height 10
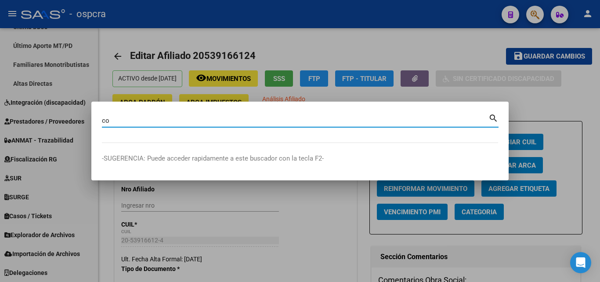
type input "co"
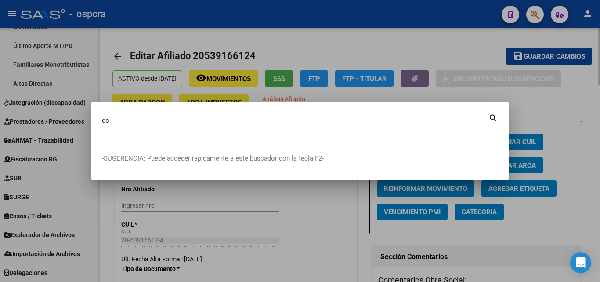
click at [580, 138] on div at bounding box center [300, 141] width 600 height 282
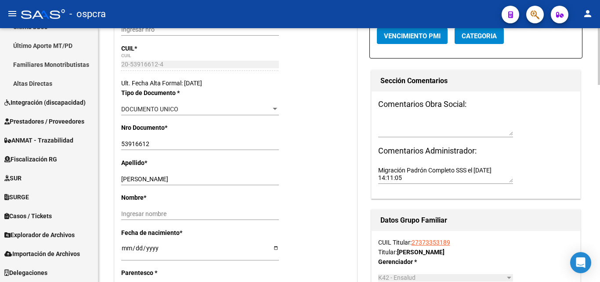
scroll to position [352, 0]
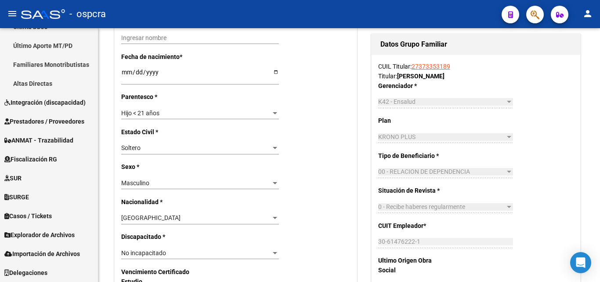
click at [534, 15] on icon "button" at bounding box center [535, 15] width 9 height 10
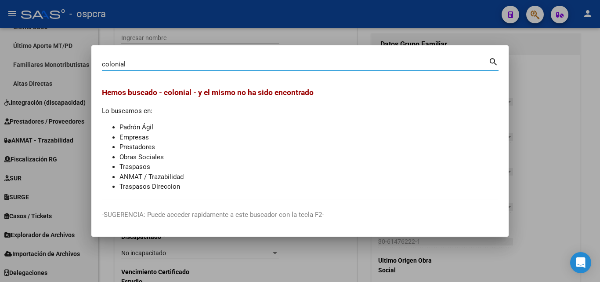
drag, startPoint x: 127, startPoint y: 62, endPoint x: 77, endPoint y: 69, distance: 49.7
click at [77, 69] on div "colonial Buscar (apellido, dni, cuil, nro traspaso, cuit, obra social) search H…" at bounding box center [300, 141] width 600 height 282
paste input "33711479029"
type input "33711479029"
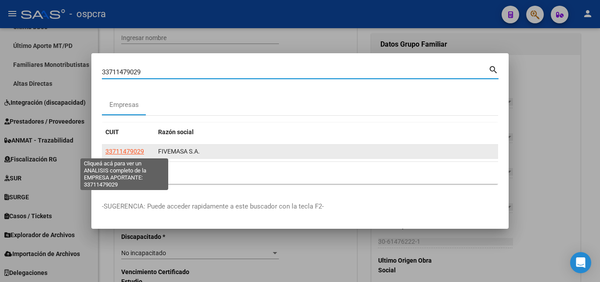
click at [130, 149] on span "33711479029" at bounding box center [124, 151] width 39 height 7
type textarea "33711479029"
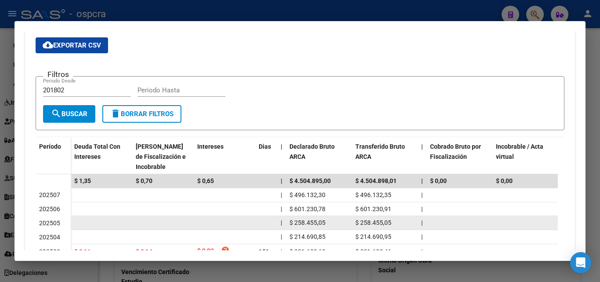
scroll to position [0, 0]
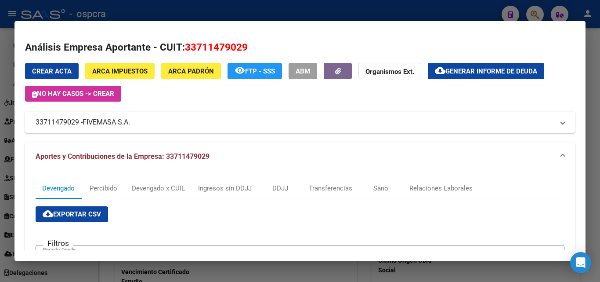
click at [5, 73] on div at bounding box center [300, 141] width 600 height 282
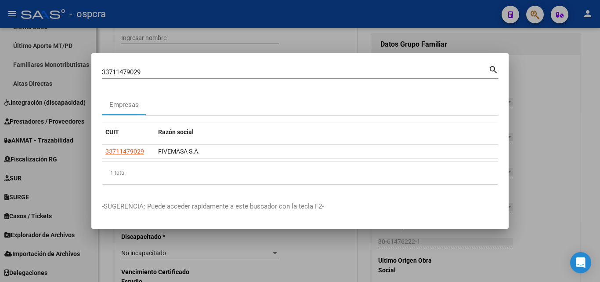
click at [0, 47] on div at bounding box center [300, 141] width 600 height 282
